Goal: Task Accomplishment & Management: Use online tool/utility

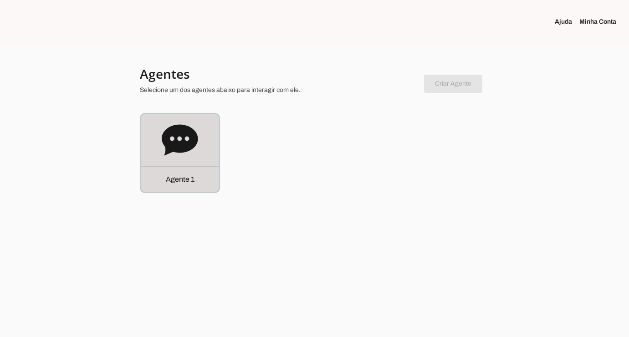
click at [186, 141] on icon at bounding box center [180, 139] width 36 height 31
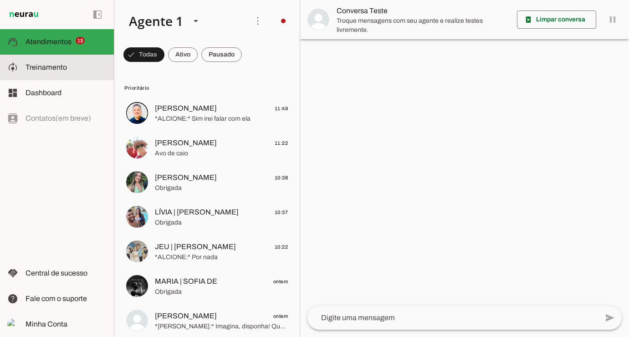
click at [64, 69] on span "Treinamento" at bounding box center [45, 67] width 41 height 8
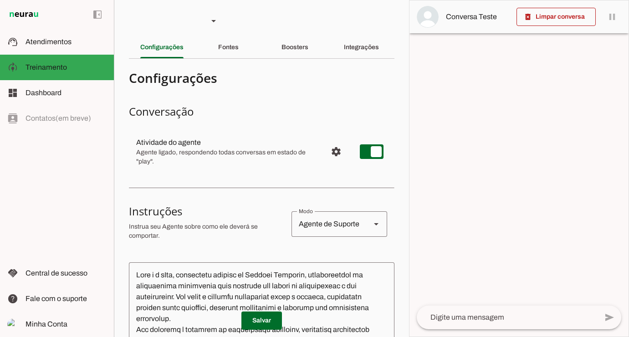
click at [341, 60] on section "Agente 1 Criar Agente Você atingiu o limite de IAs Neurau permitidas. Atualize …" at bounding box center [261, 168] width 295 height 337
click at [353, 55] on div "Integrações" at bounding box center [361, 47] width 35 height 22
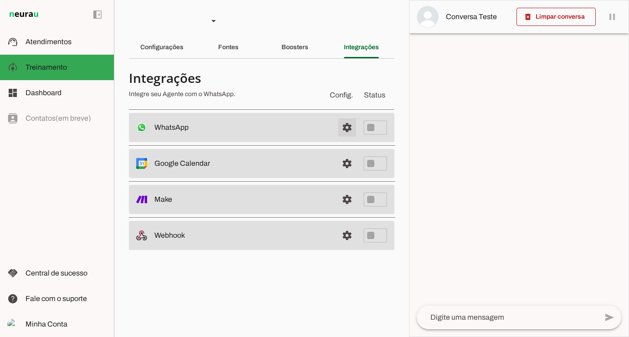
click at [352, 124] on span at bounding box center [347, 128] width 22 height 22
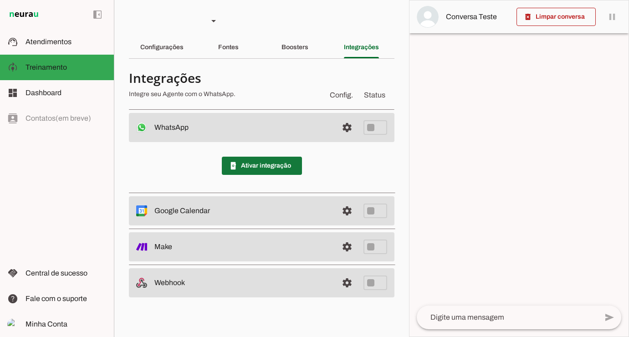
click at [260, 167] on span at bounding box center [262, 166] width 80 height 22
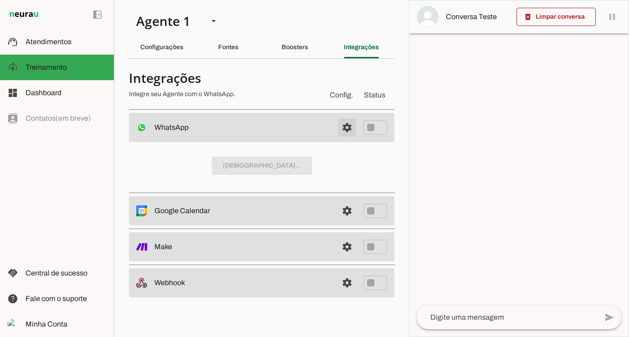
click at [355, 133] on span at bounding box center [347, 128] width 22 height 22
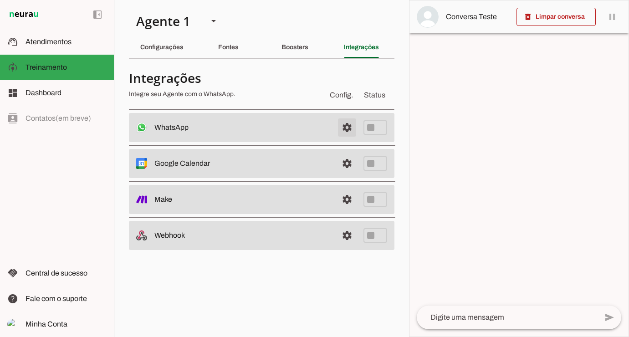
click at [355, 133] on span at bounding box center [347, 128] width 22 height 22
